Goal: Task Accomplishment & Management: Manage account settings

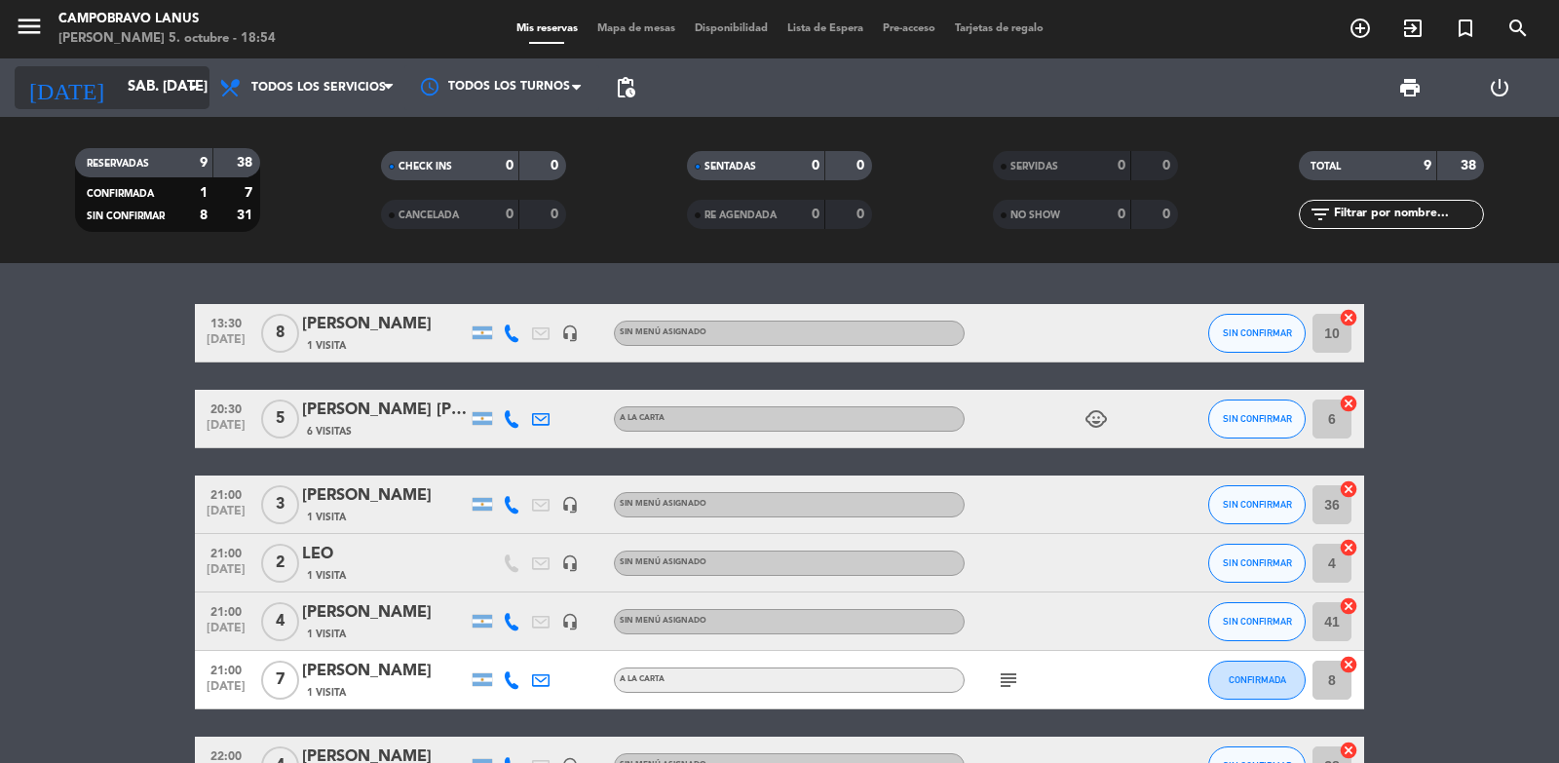
click at [155, 75] on input "sáb. [DATE]" at bounding box center [212, 87] width 188 height 37
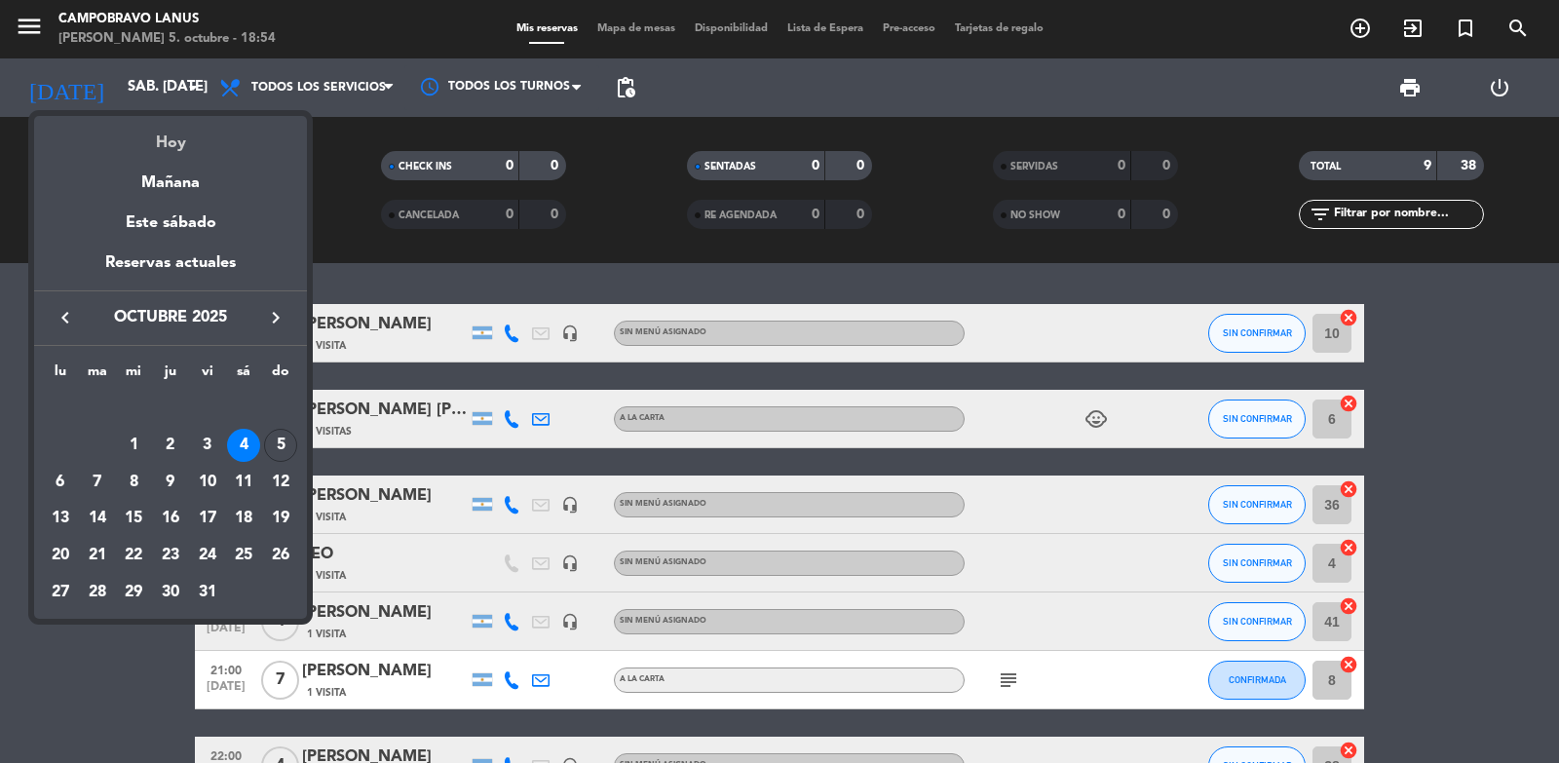
click at [170, 132] on div "Hoy" at bounding box center [170, 136] width 273 height 40
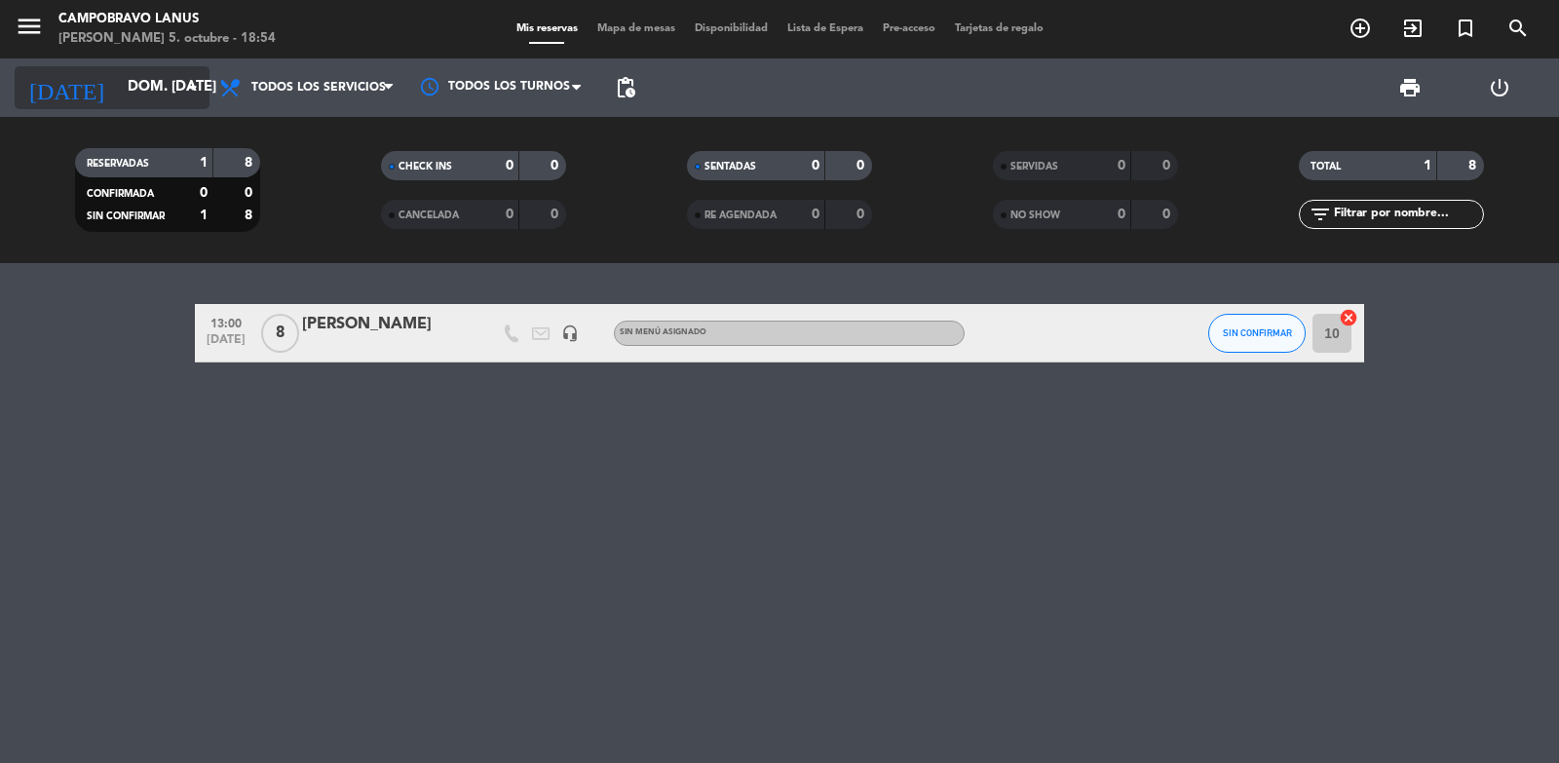
click at [147, 82] on input "dom. [DATE]" at bounding box center [212, 87] width 188 height 37
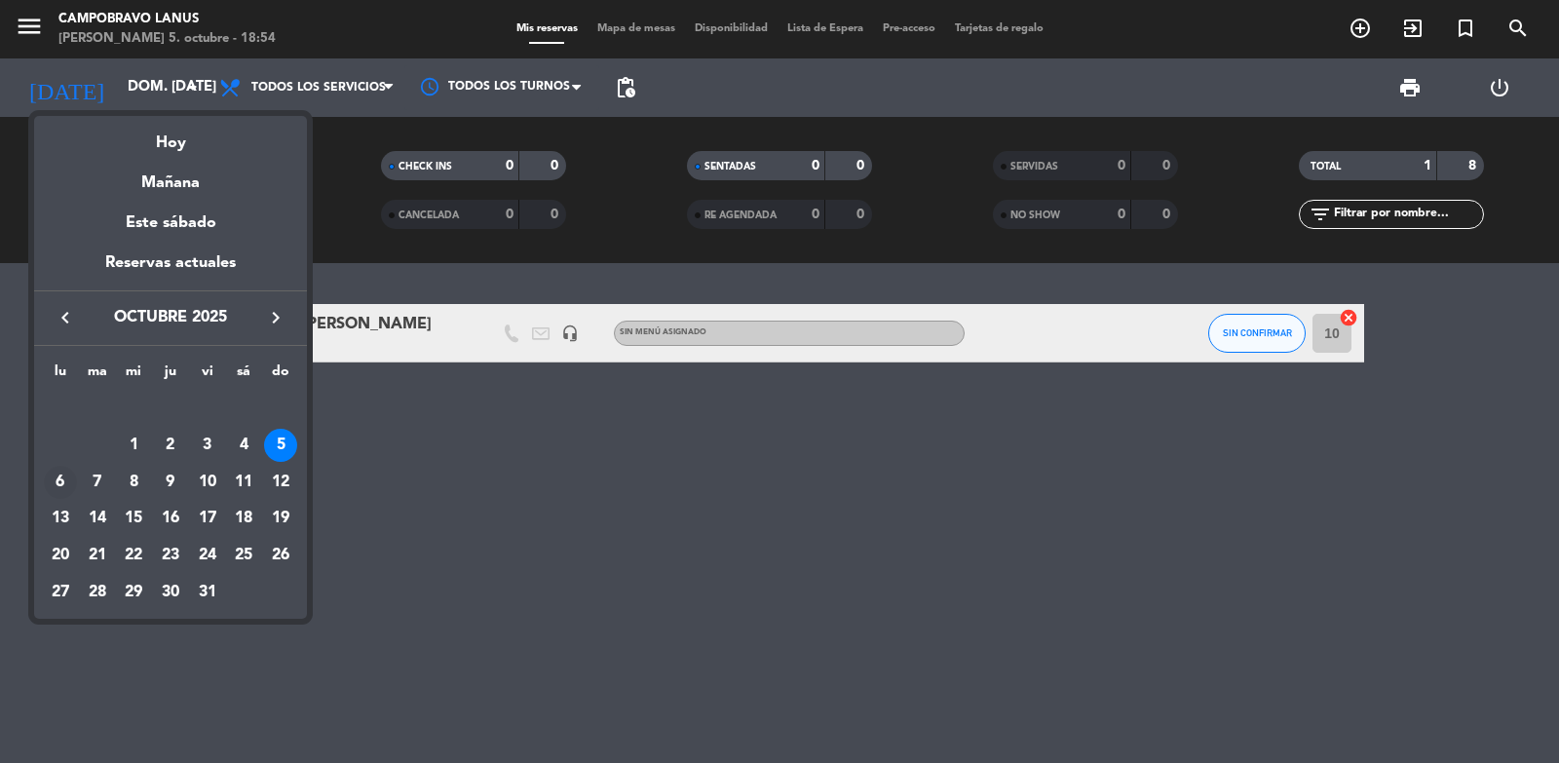
click at [64, 486] on div "6" at bounding box center [60, 482] width 33 height 33
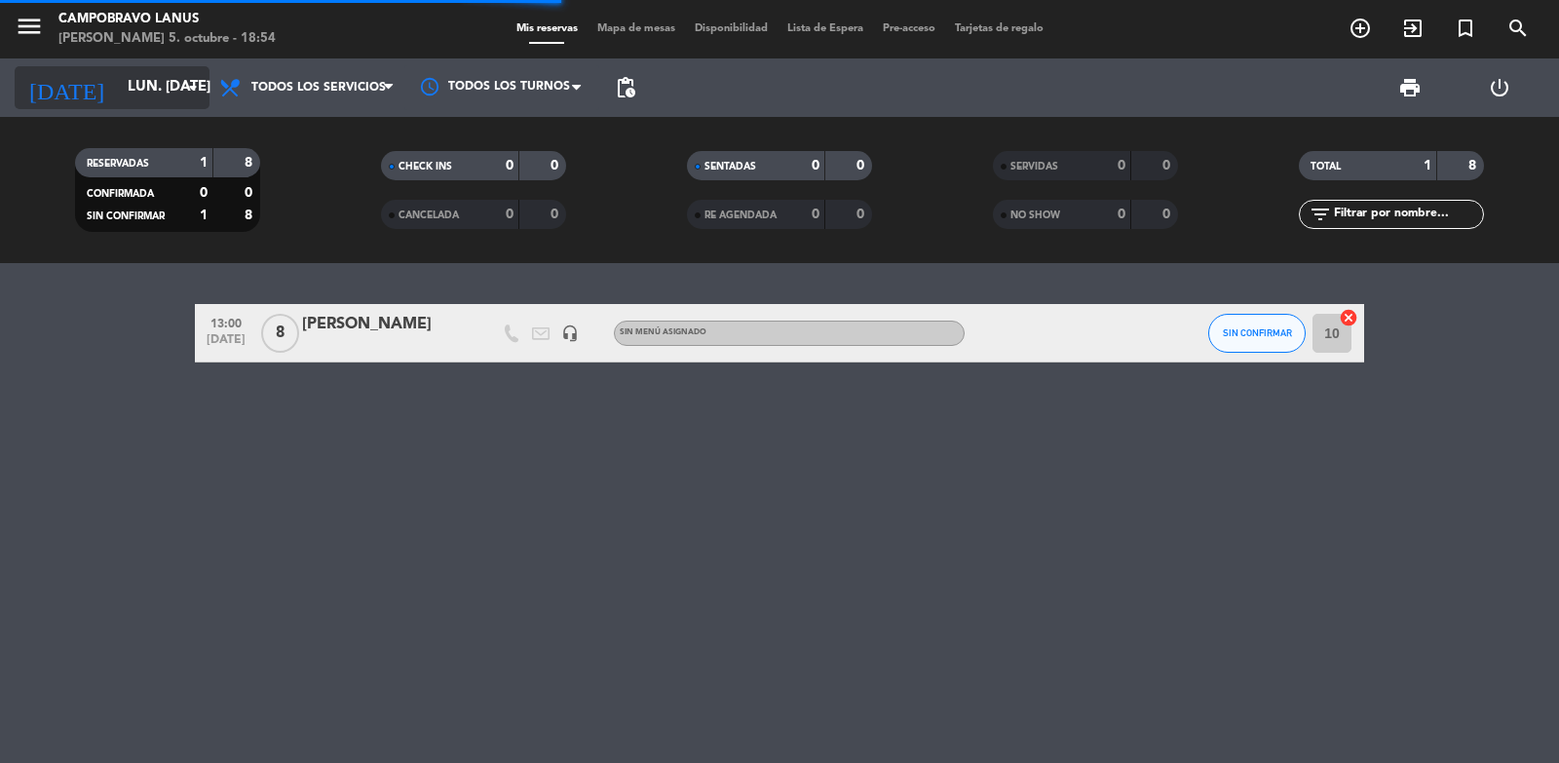
click at [123, 72] on input "lun. [DATE]" at bounding box center [212, 87] width 188 height 37
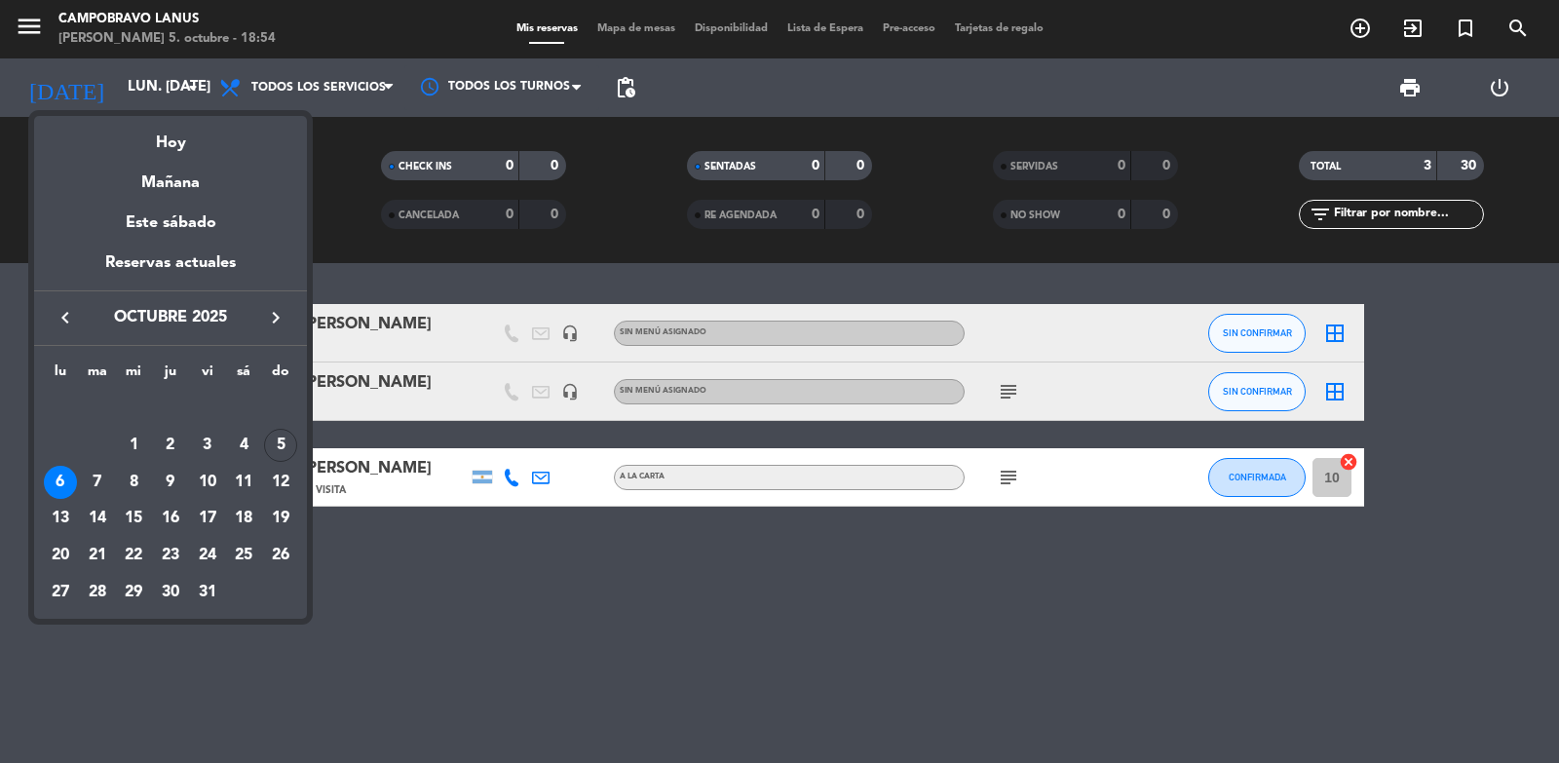
click at [400, 610] on div at bounding box center [779, 381] width 1559 height 763
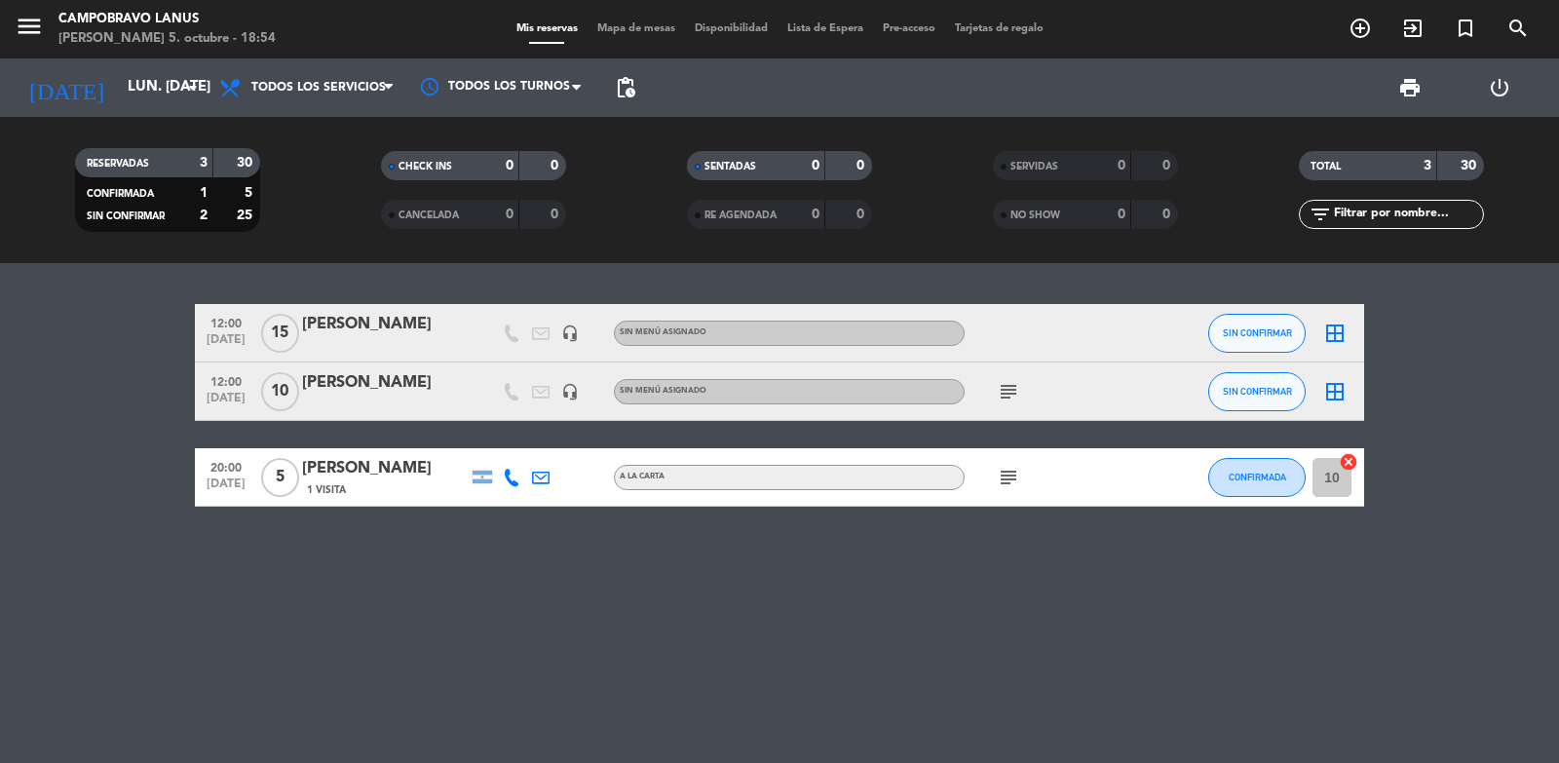
click at [1007, 395] on icon "subject" at bounding box center [1008, 391] width 23 height 23
click at [98, 396] on bookings-row "12:00 [DATE] [PERSON_NAME] headset_mic Sin menú asignado SIN CONFIRMAR border_a…" at bounding box center [779, 405] width 1559 height 203
click at [126, 97] on input "lun. [DATE]" at bounding box center [212, 87] width 188 height 37
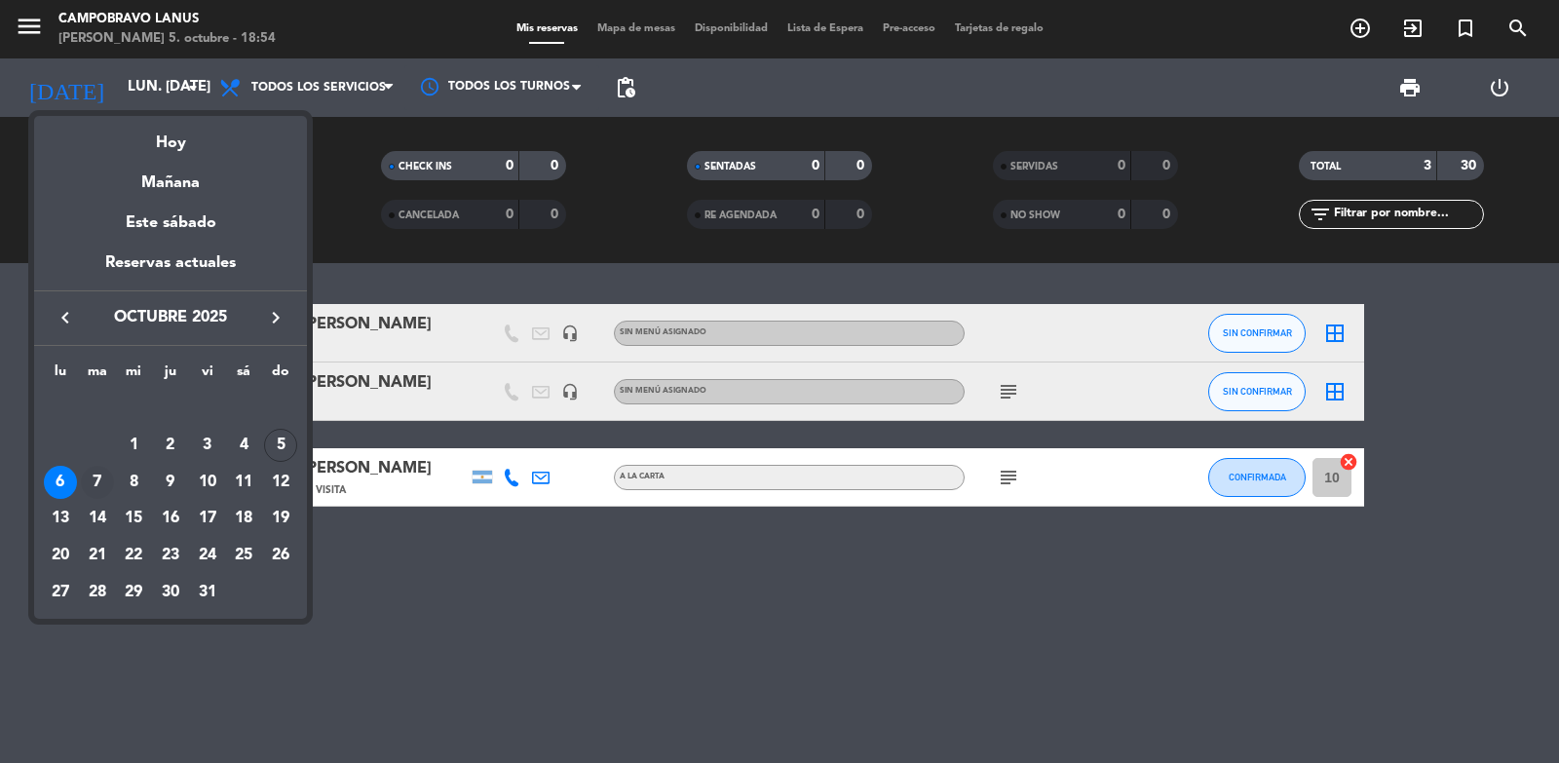
click at [85, 477] on div "7" at bounding box center [97, 482] width 33 height 33
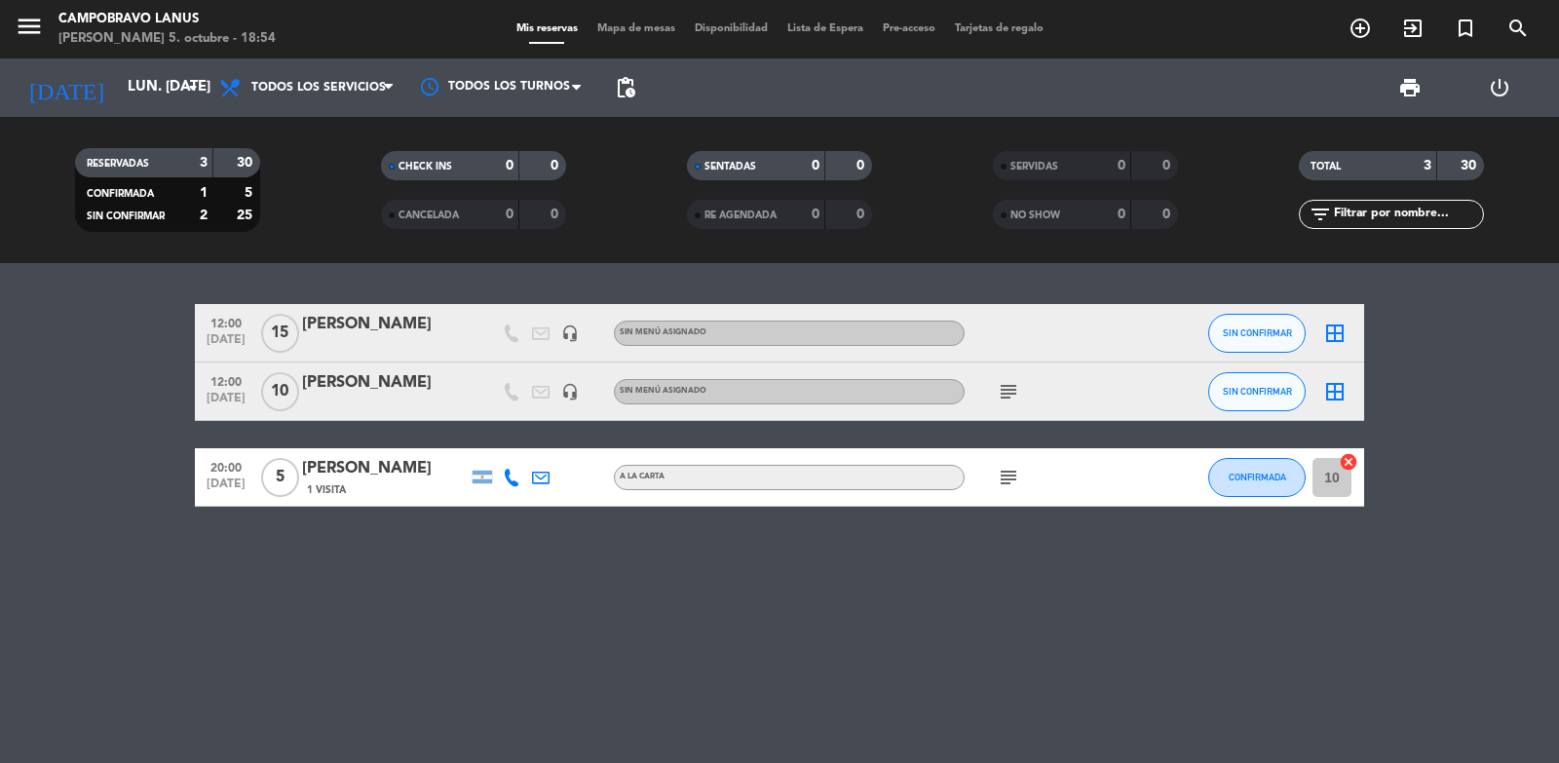
type input "[DATE] oct."
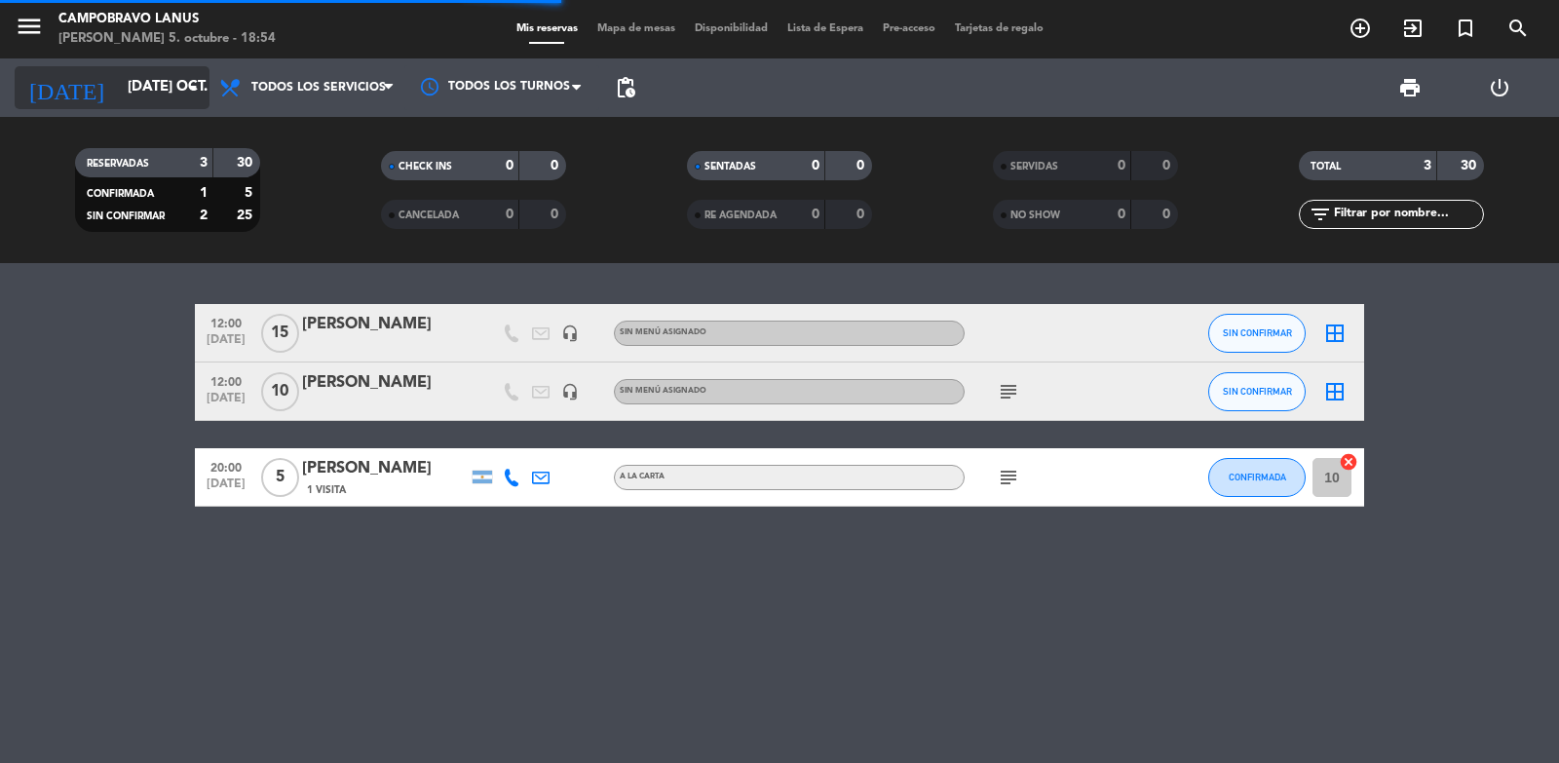
click at [160, 91] on input "[DATE] oct." at bounding box center [212, 87] width 188 height 37
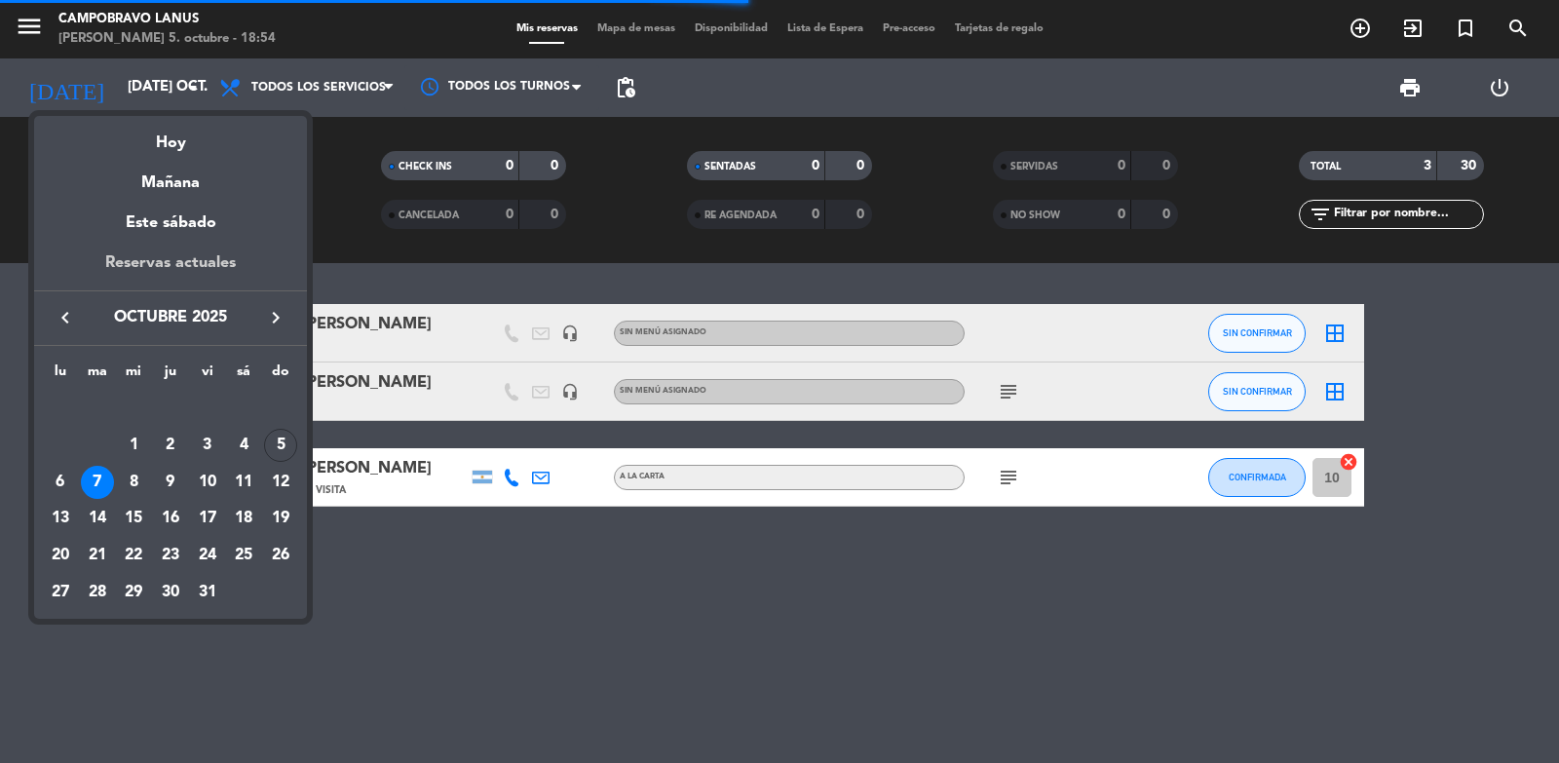
click at [182, 256] on div "Reservas actuales" at bounding box center [170, 270] width 273 height 40
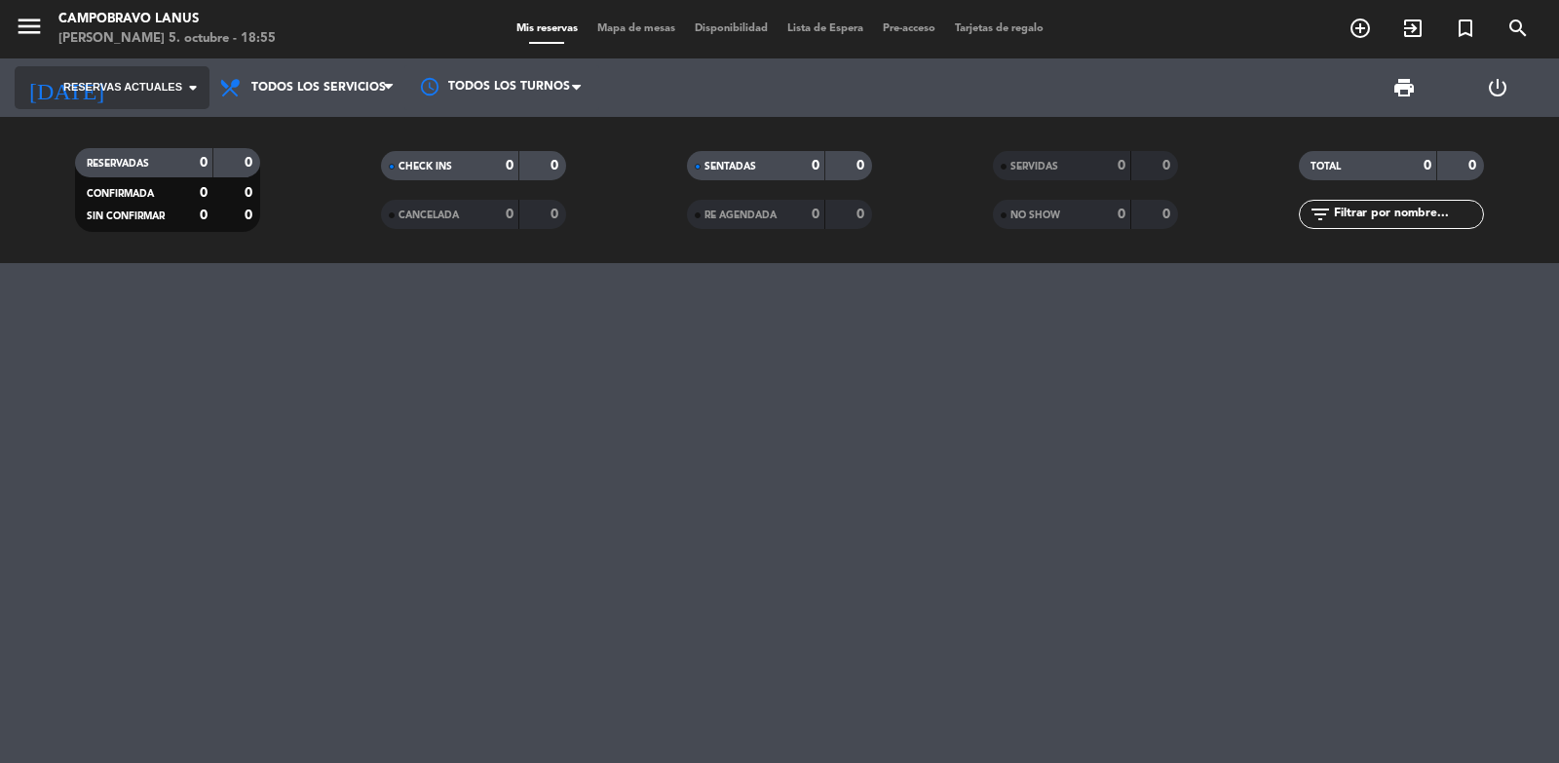
click at [147, 88] on span "Reservas actuales" at bounding box center [122, 88] width 119 height 18
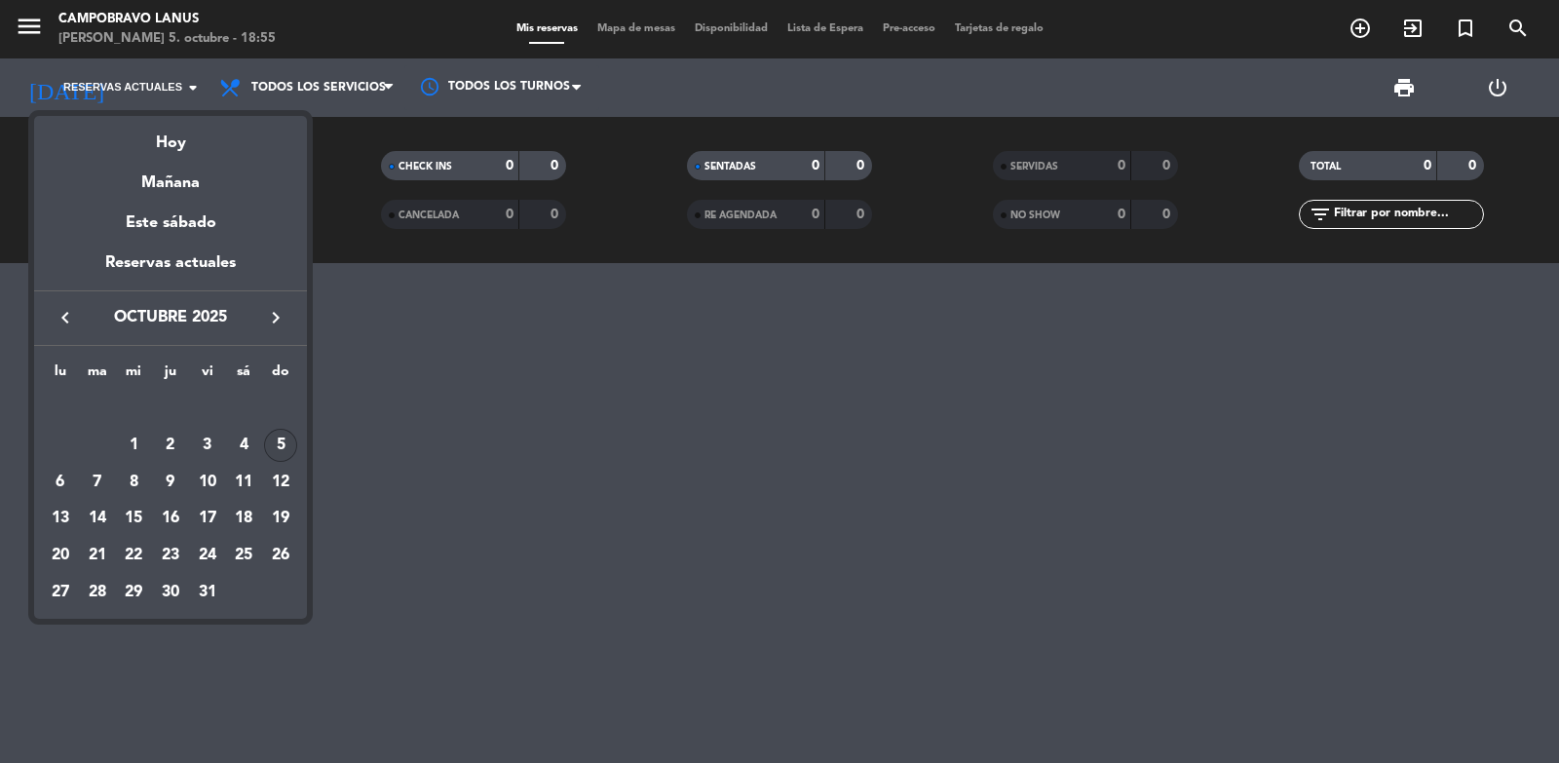
click at [163, 83] on div at bounding box center [779, 381] width 1559 height 763
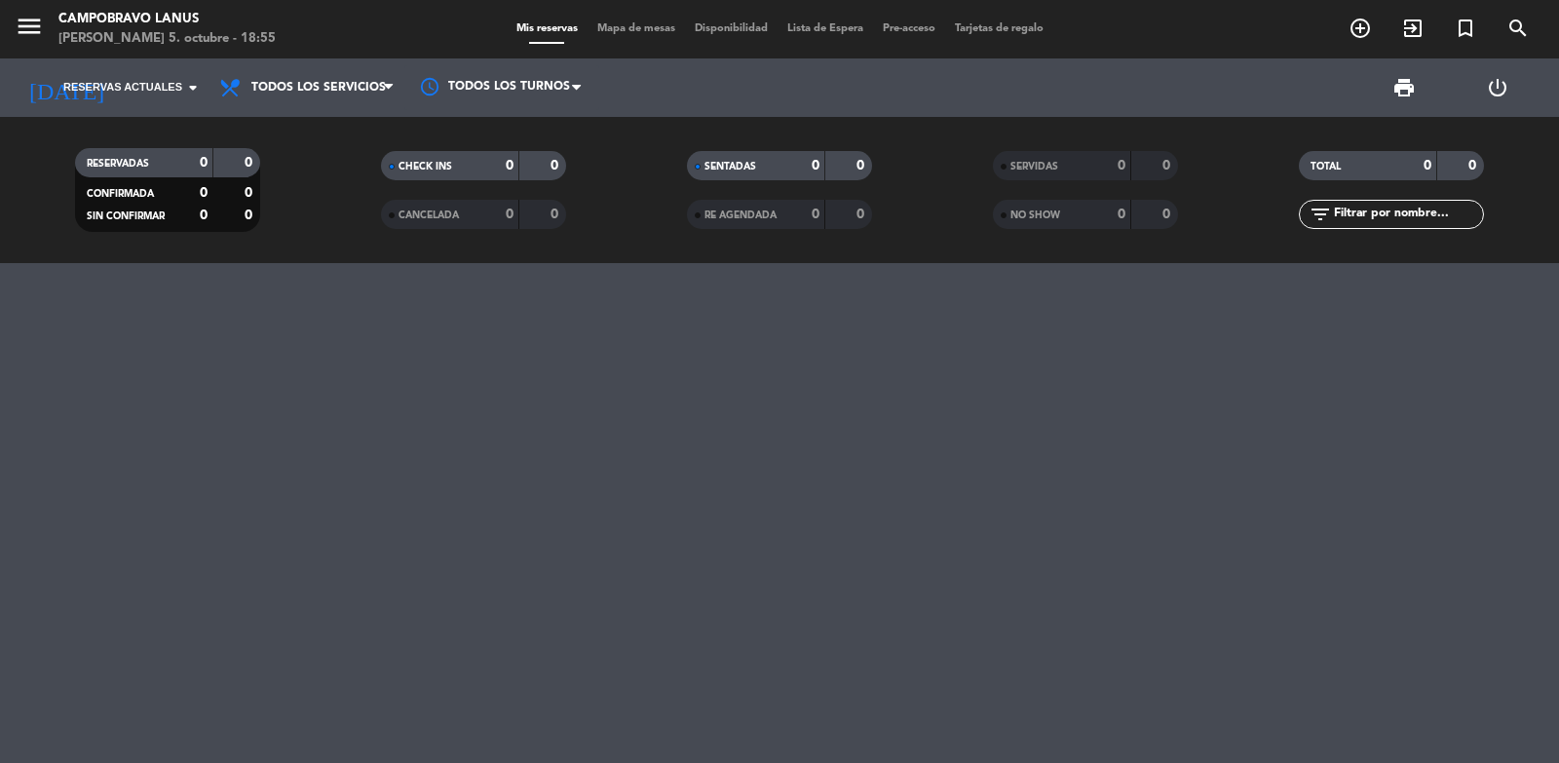
click at [163, 83] on span "Reservas actuales" at bounding box center [122, 88] width 119 height 18
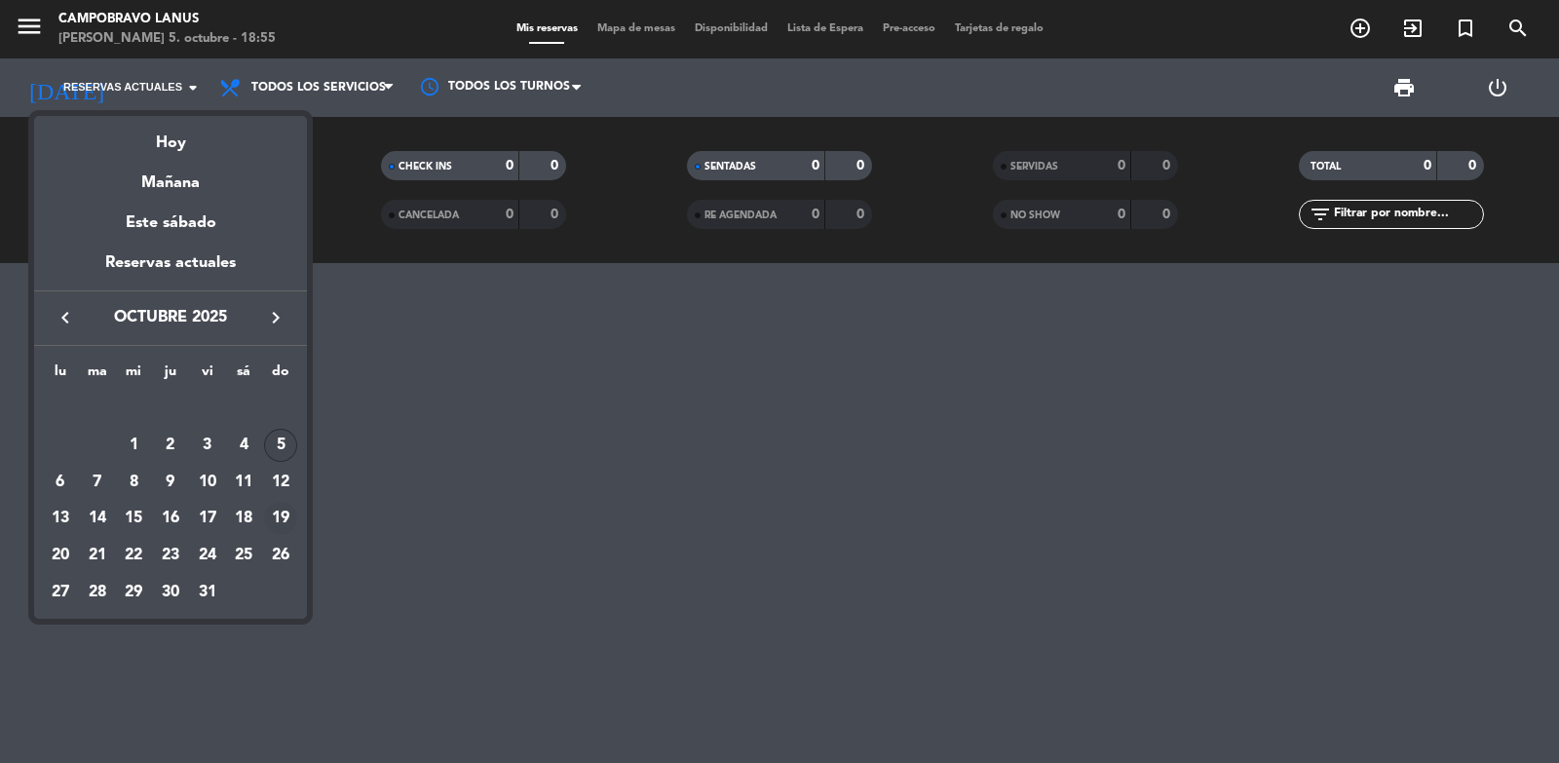
click at [276, 521] on div "19" at bounding box center [280, 518] width 33 height 33
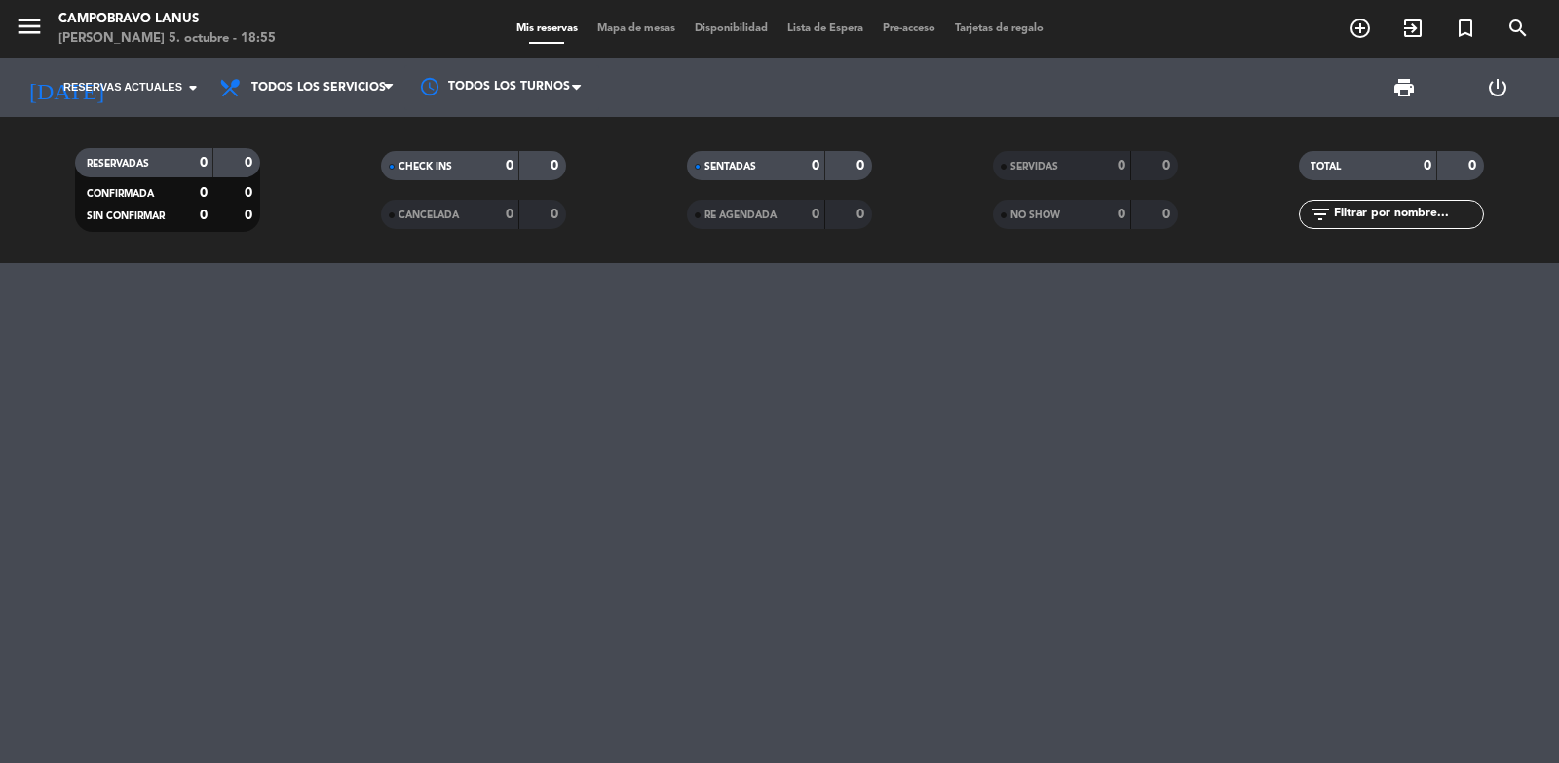
type input "dom. [DATE]"
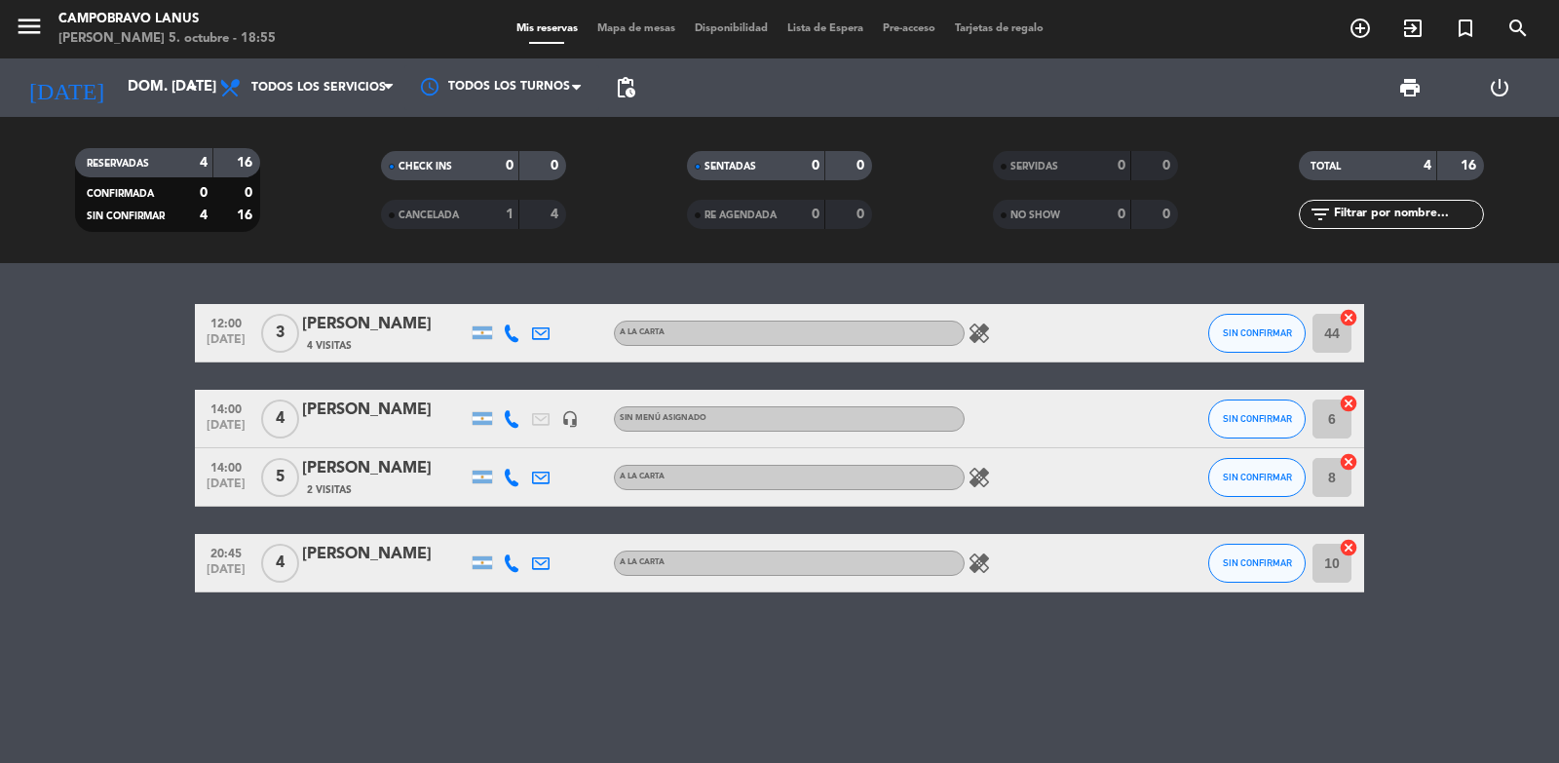
click at [987, 337] on icon "healing" at bounding box center [978, 332] width 23 height 23
click at [284, 213] on filter-checkbox "RESERVADAS 4 16 CONFIRMADA 0 0 SIN CONFIRMAR 4 16" at bounding box center [168, 190] width 306 height 84
click at [610, 30] on span "Mapa de mesas" at bounding box center [635, 28] width 97 height 11
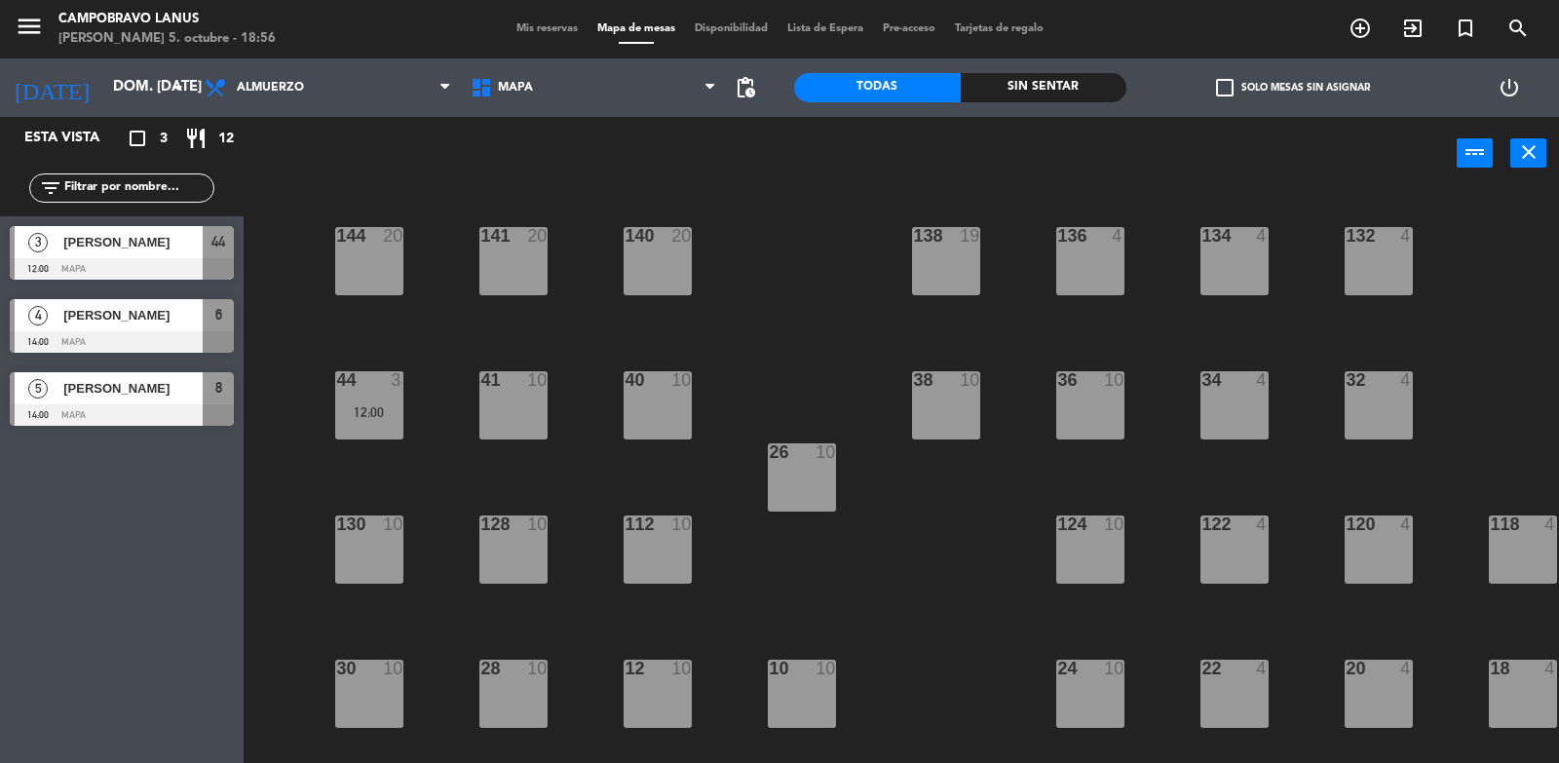
click at [562, 37] on div "Mis reservas Mapa de mesas Disponibilidad Lista de Espera Pre-acceso Tarjetas d…" at bounding box center [780, 29] width 546 height 18
click at [563, 28] on span "Mis reservas" at bounding box center [547, 28] width 81 height 11
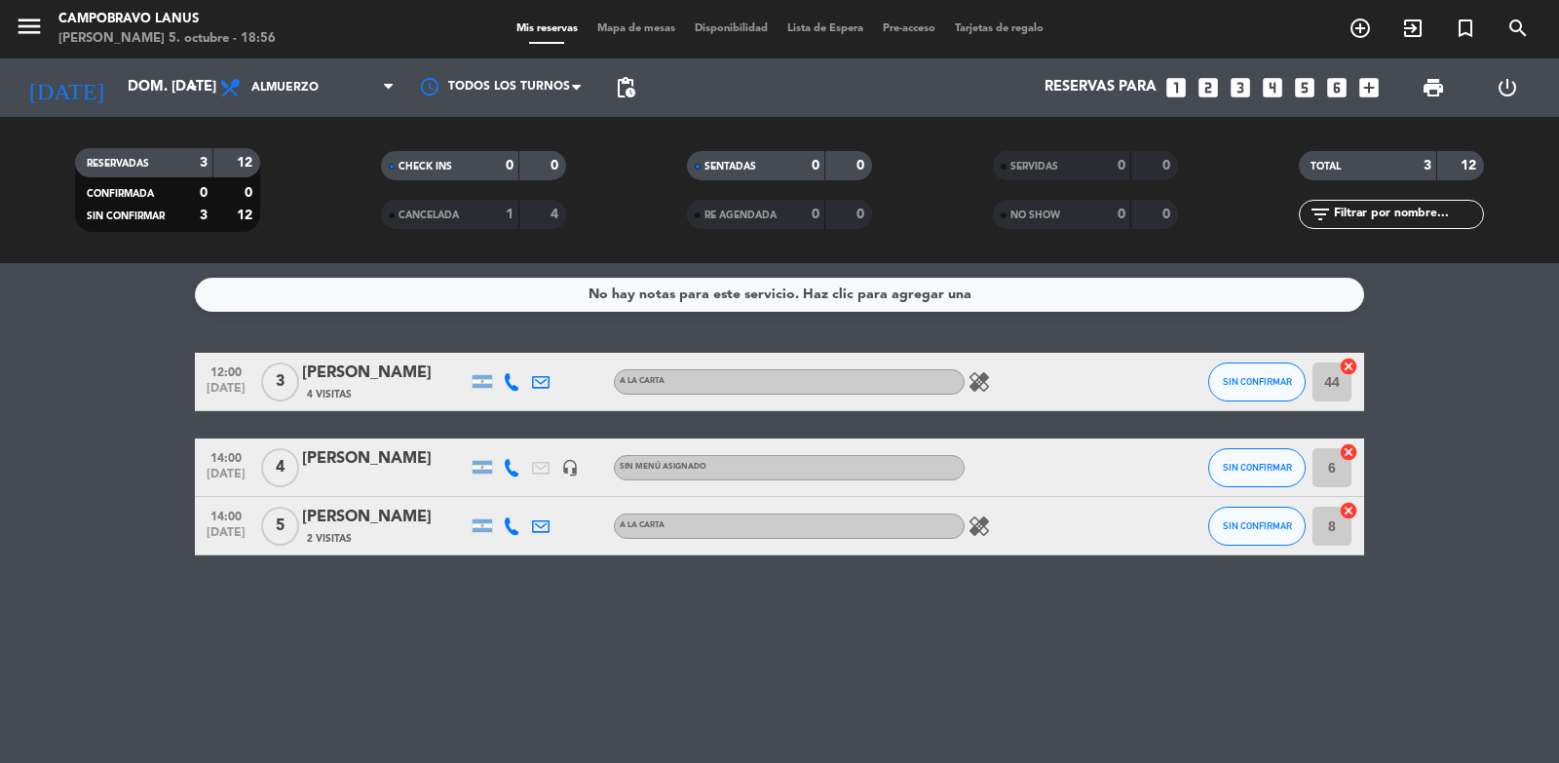
drag, startPoint x: 1338, startPoint y: 387, endPoint x: 1297, endPoint y: 393, distance: 42.3
click at [1297, 393] on div "12:00 [DATE] 3 [PERSON_NAME] 4 Visitas A LA CARTA healing SIN CONFIRMAR 44 canc…" at bounding box center [779, 382] width 1169 height 58
click at [803, 32] on span "Lista de Espera" at bounding box center [824, 28] width 95 height 11
